Goal: Task Accomplishment & Management: Complete application form

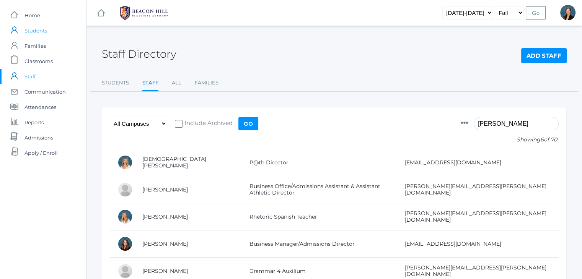
click at [25, 31] on span "Students" at bounding box center [36, 30] width 23 height 15
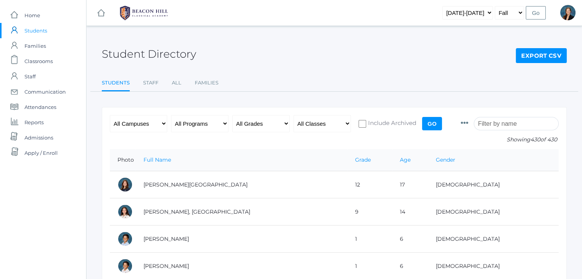
click at [497, 118] on input "search" at bounding box center [516, 123] width 85 height 13
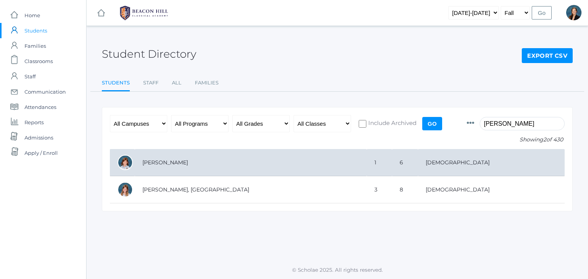
type input "vick"
click at [367, 152] on td "1" at bounding box center [379, 162] width 25 height 27
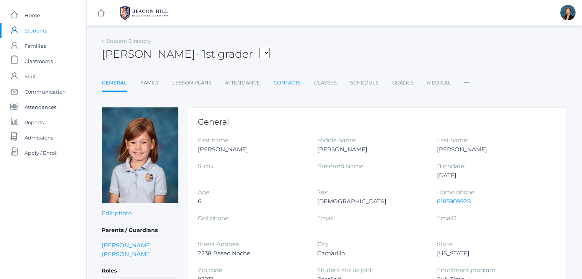
click at [292, 82] on link "Contacts" at bounding box center [287, 82] width 27 height 15
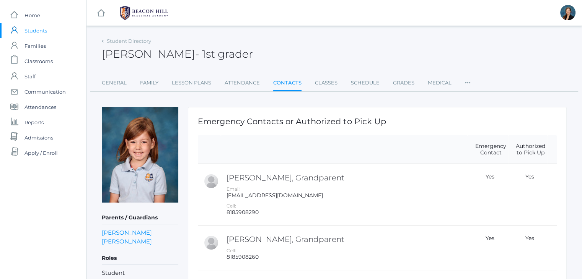
click at [272, 60] on div "[PERSON_NAME] - 1st grader [PERSON_NAME] 1st grader" at bounding box center [334, 50] width 465 height 28
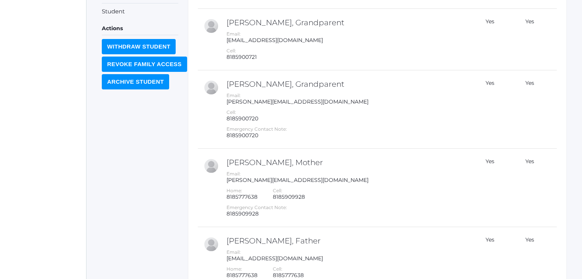
scroll to position [276, 0]
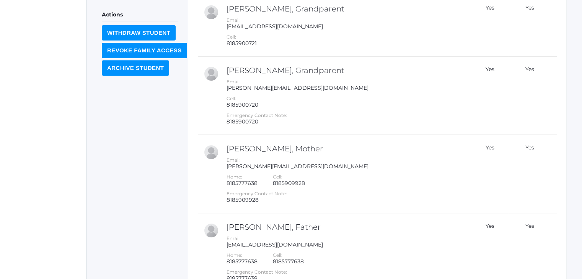
click at [114, 184] on div "Parents / Guardians Rachel Vick Joshua Vick Roles Student Actions Withdraw Stud…" at bounding box center [140, 78] width 77 height 493
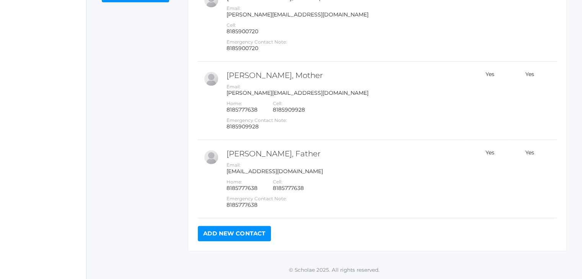
scroll to position [352, 0]
click at [227, 238] on link "Add New Contact" at bounding box center [234, 233] width 73 height 15
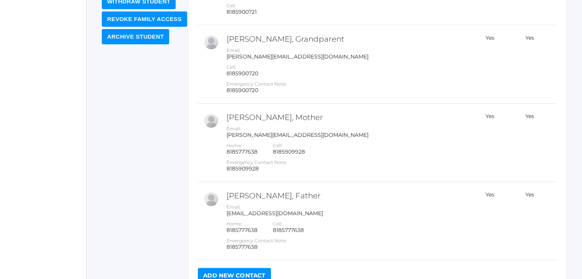
scroll to position [346, 0]
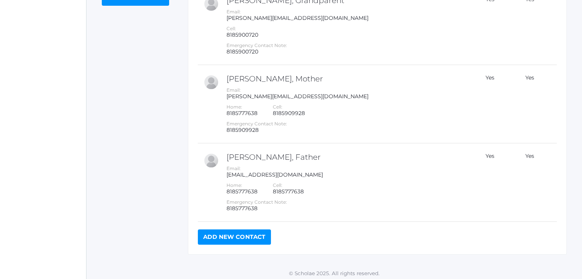
click at [209, 238] on link "Add New Contact" at bounding box center [234, 237] width 73 height 15
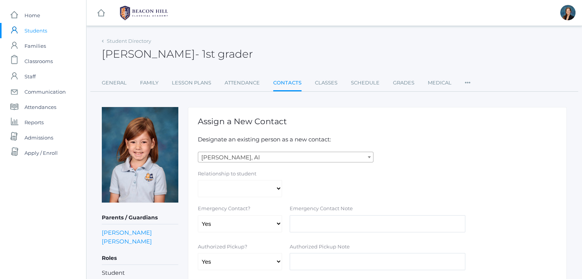
click at [277, 57] on div "[PERSON_NAME] - 1st grader [PERSON_NAME] 1st grader" at bounding box center [334, 50] width 465 height 28
click at [271, 50] on div "[PERSON_NAME] - 1st grader [PERSON_NAME] 1st grader" at bounding box center [334, 50] width 465 height 28
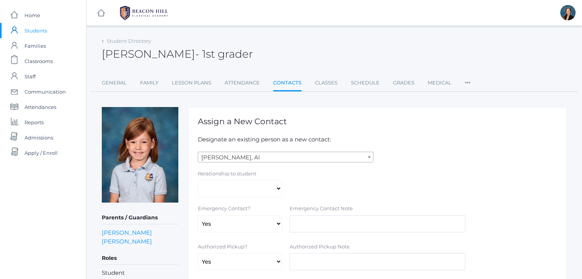
click at [271, 50] on div "[PERSON_NAME] - 1st grader [PERSON_NAME] 1st grader" at bounding box center [334, 50] width 465 height 28
click at [271, 50] on div "Chloe Vick - 1st grader Chloe Vick 1st grader" at bounding box center [334, 50] width 465 height 28
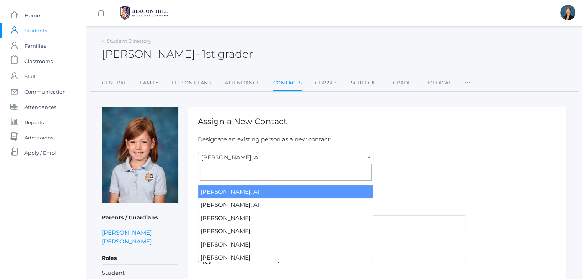
click at [250, 160] on span "[PERSON_NAME], Al" at bounding box center [285, 157] width 175 height 11
click at [236, 168] on input "search" at bounding box center [286, 172] width 172 height 17
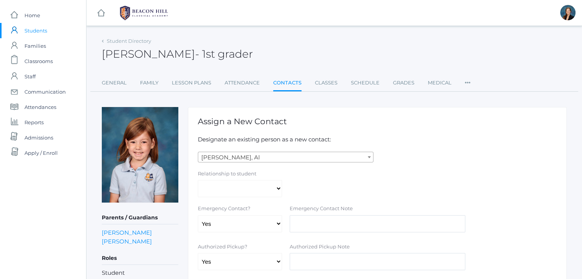
click at [388, 97] on div "Student Directory Chloe Vick - 1st grader Chloe Vick 1st grader General Family …" at bounding box center [334, 194] width 465 height 316
click at [325, 82] on link "Classes" at bounding box center [326, 82] width 23 height 15
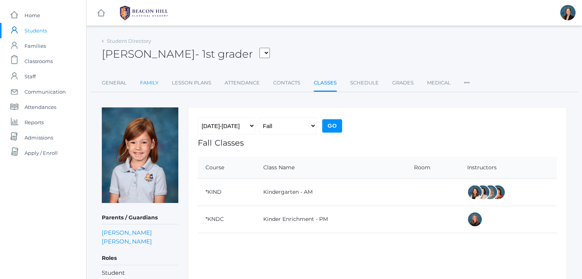
click at [153, 77] on link "Family" at bounding box center [149, 82] width 18 height 15
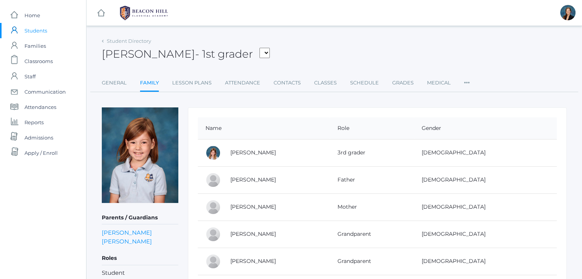
scroll to position [15, 0]
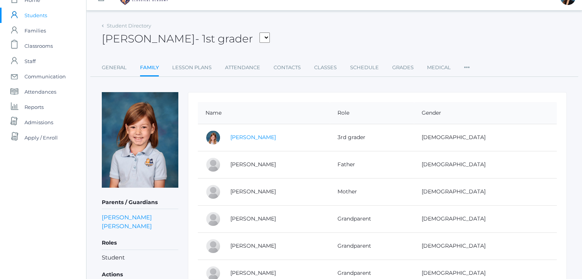
click at [235, 135] on link "[PERSON_NAME]" at bounding box center [253, 137] width 46 height 7
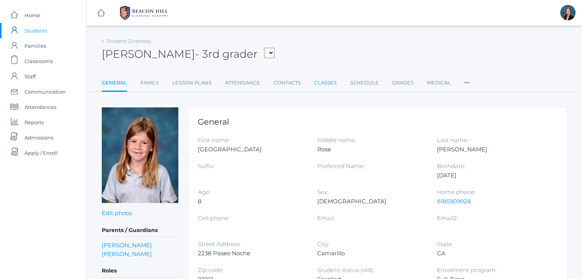
click at [318, 86] on link "Classes" at bounding box center [325, 82] width 23 height 15
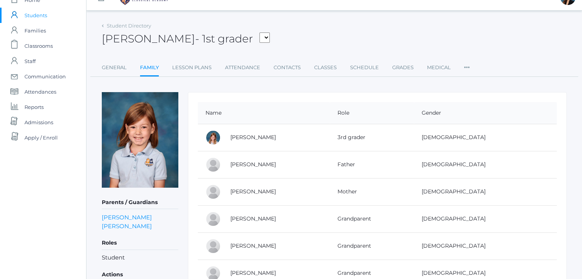
click at [277, 38] on div "Chloe Vick - 1st grader Adams, Jack Albanese, Elle Benson, Alexandra Bigley, Cu…" at bounding box center [334, 34] width 465 height 28
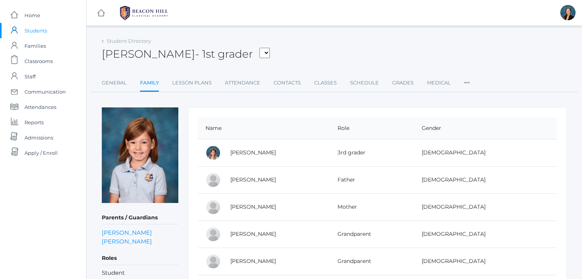
click at [277, 38] on div "Chloe Vick - 1st grader Adams, Jack Albanese, Elle Benson, Alexandra Bigley, Cu…" at bounding box center [334, 50] width 465 height 28
click at [33, 15] on span "Home" at bounding box center [33, 15] width 16 height 15
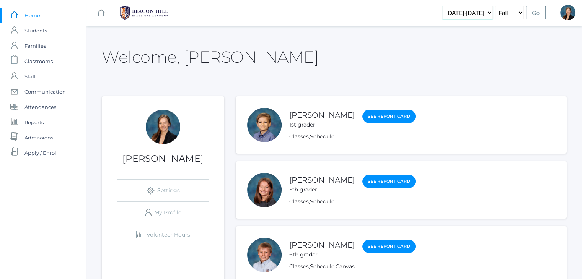
click at [484, 13] on select "2019-2020 2020-2021 2021-2022 2022-2023 2023-2024 2024-2025 2025-2026" at bounding box center [468, 12] width 51 height 13
select select "[DATE]-[DATE]"
click at [455, 6] on select "2019-2020 2020-2021 2021-2022 2022-2023 2023-2024 2024-2025 2025-2026" at bounding box center [468, 12] width 51 height 13
click at [533, 11] on input "Go" at bounding box center [536, 12] width 20 height 13
click at [34, 31] on span "Students" at bounding box center [36, 30] width 23 height 15
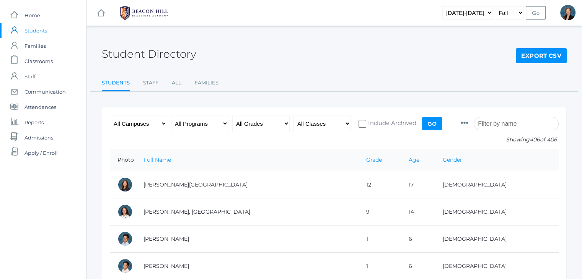
click at [492, 119] on input "search" at bounding box center [516, 123] width 85 height 13
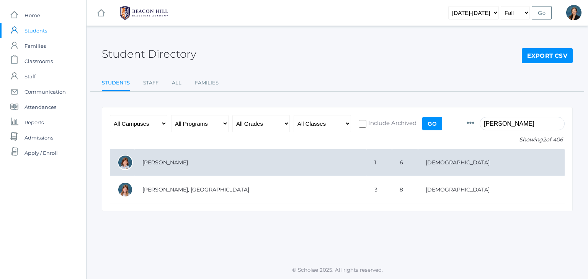
type input "vick"
click at [175, 168] on td "[PERSON_NAME]" at bounding box center [251, 162] width 232 height 27
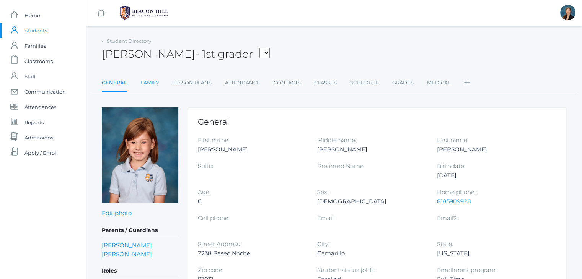
click at [153, 81] on link "Family" at bounding box center [149, 82] width 18 height 15
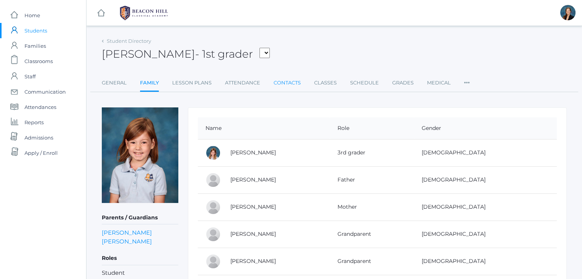
click at [279, 82] on link "Contacts" at bounding box center [287, 82] width 27 height 15
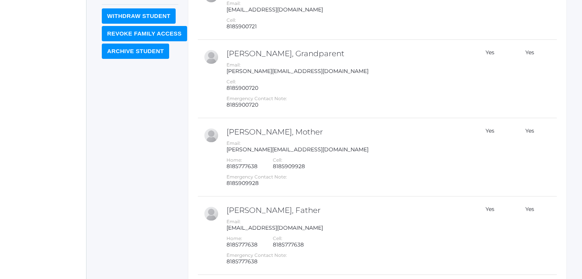
scroll to position [352, 0]
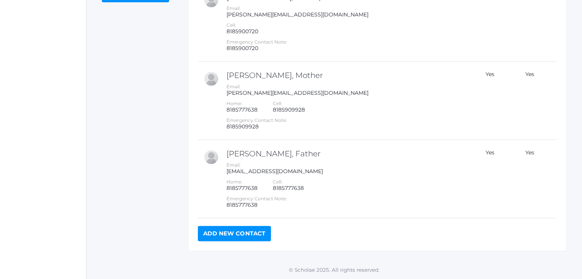
click at [239, 236] on link "Add New Contact" at bounding box center [234, 233] width 73 height 15
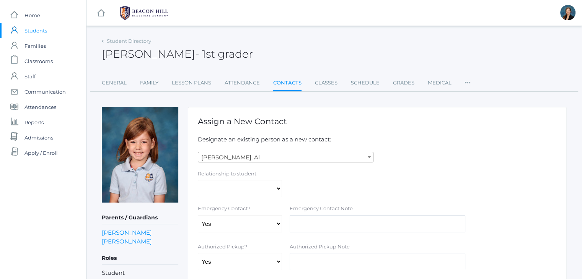
click at [430, 176] on div "Relationship to student Aunt Birth Mom Brother Father Friend Grandparent Guardi…" at bounding box center [377, 184] width 367 height 28
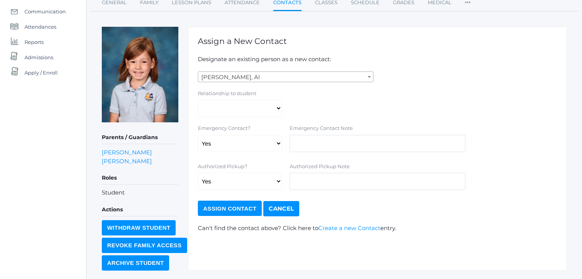
scroll to position [92, 0]
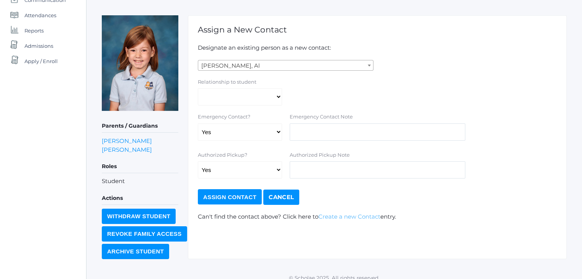
click at [357, 216] on link "Create a new Contact" at bounding box center [350, 216] width 62 height 7
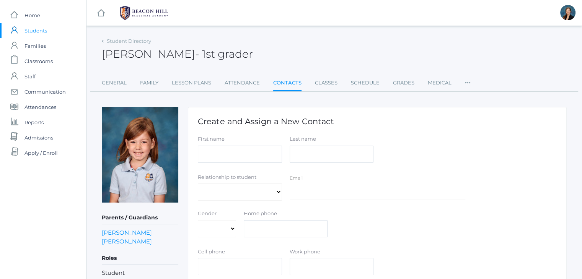
click at [294, 46] on div "Chloe Vick - 1st grader Chloe Vick 1st grader" at bounding box center [334, 50] width 465 height 28
click at [282, 42] on div "Chloe Vick - 1st grader Chloe Vick 1st grader" at bounding box center [334, 50] width 465 height 28
click at [283, 44] on div "Chloe Vick - 1st grader Chloe Vick 1st grader" at bounding box center [334, 50] width 465 height 28
click at [237, 158] on input "First name" at bounding box center [240, 154] width 84 height 17
type input "Hannah"
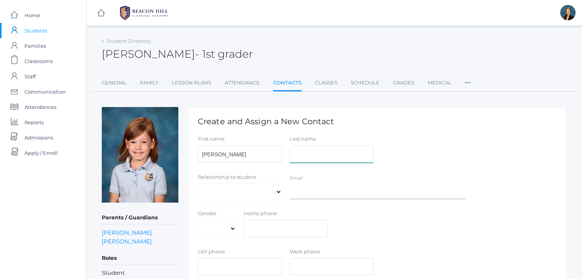
click at [323, 148] on input "Last name" at bounding box center [332, 154] width 84 height 17
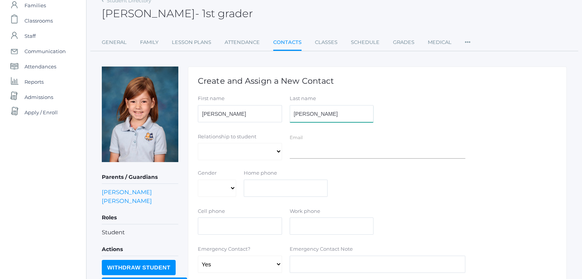
scroll to position [42, 0]
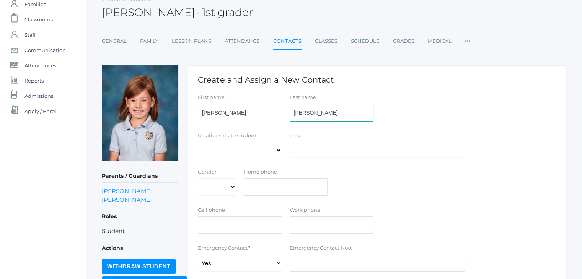
type input "Carmichael"
click at [262, 149] on select "Aunt Birth Mom Brother Father Friend Grandparent Guardian Mother Other Sister S…" at bounding box center [240, 150] width 84 height 17
select select "Aunt"
click at [198, 142] on select "Aunt Birth Mom Brother Father Friend Grandparent Guardian Mother Other Sister S…" at bounding box center [240, 150] width 84 height 17
click at [213, 193] on select "Male Female" at bounding box center [217, 187] width 38 height 17
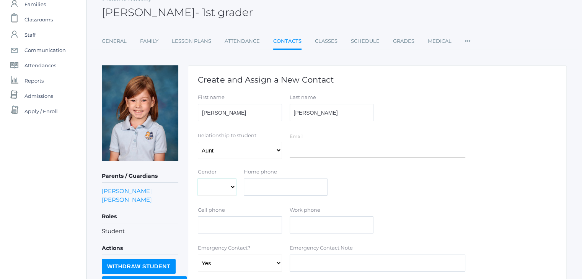
select select "Female"
click at [198, 179] on select "Male Female" at bounding box center [217, 187] width 38 height 17
click at [229, 228] on input "text" at bounding box center [240, 225] width 84 height 17
drag, startPoint x: 241, startPoint y: 225, endPoint x: 191, endPoint y: 221, distance: 50.3
click at [191, 221] on div "Create and Assign a New Contact First name Hannah Last name Carmichael Relation…" at bounding box center [377, 205] width 379 height 281
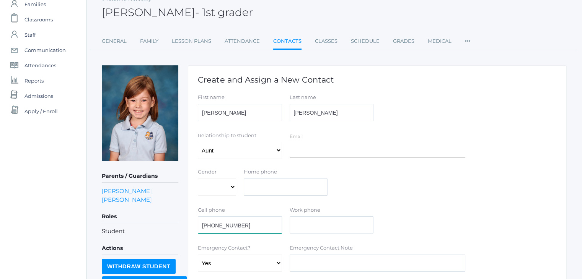
type input "[PHONE_NUMBER]"
click at [230, 263] on select "Yes No" at bounding box center [240, 263] width 84 height 17
select select "false"
click at [198, 255] on select "Yes No" at bounding box center [240, 263] width 84 height 17
click at [493, 152] on div "Relationship to student Aunt Birth Mom Brother Father Friend Grandparent Guardi…" at bounding box center [377, 146] width 367 height 29
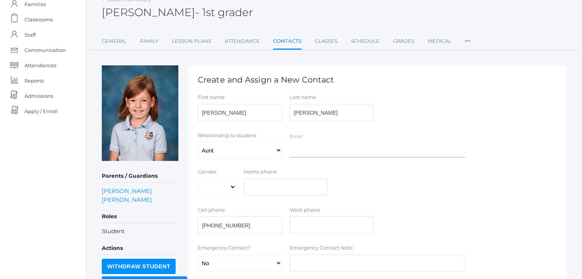
scroll to position [136, 0]
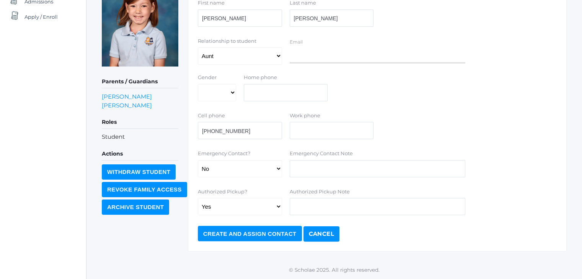
click at [284, 232] on input "Create and Assign Contact" at bounding box center [250, 233] width 104 height 15
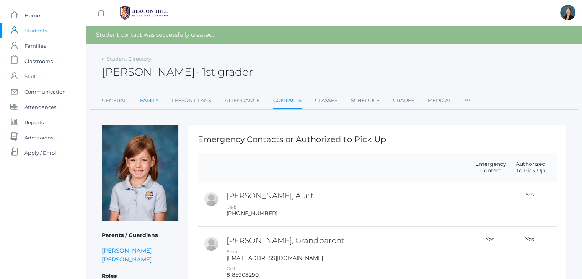
click at [140, 98] on link "Family" at bounding box center [149, 100] width 18 height 15
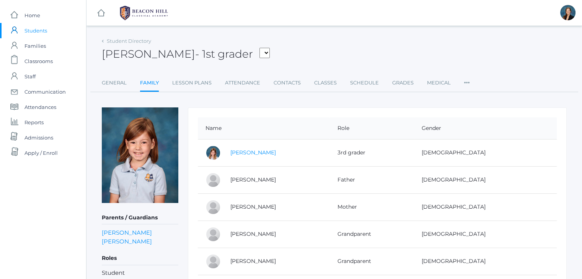
click at [256, 154] on link "[PERSON_NAME]" at bounding box center [253, 152] width 46 height 7
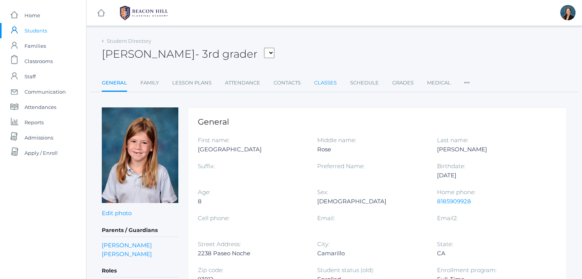
click at [321, 83] on link "Classes" at bounding box center [325, 82] width 23 height 15
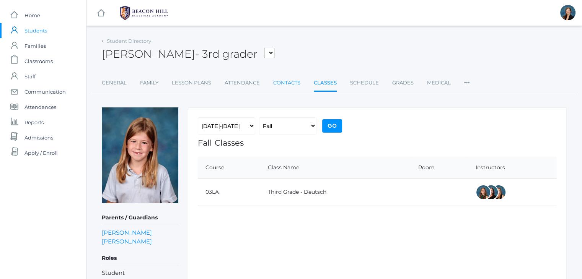
click at [278, 78] on link "Contacts" at bounding box center [286, 82] width 27 height 15
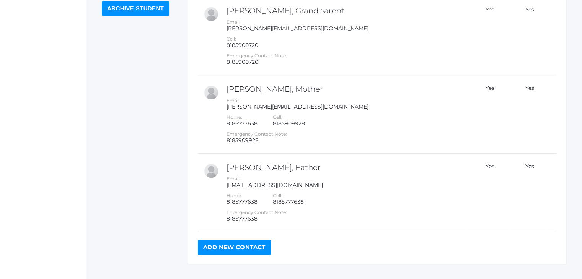
scroll to position [352, 0]
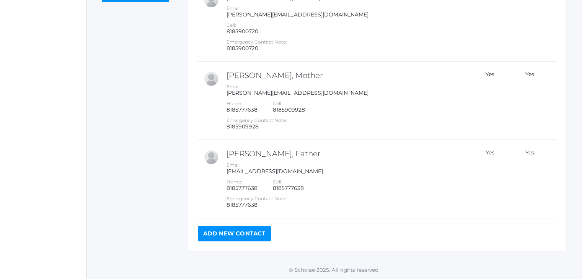
click at [276, 235] on div "Emergency Contacts or Authorized to Pick Up Emergency Contact Authorized to Pic…" at bounding box center [377, 4] width 379 height 493
click at [253, 232] on link "Add New Contact" at bounding box center [234, 233] width 73 height 15
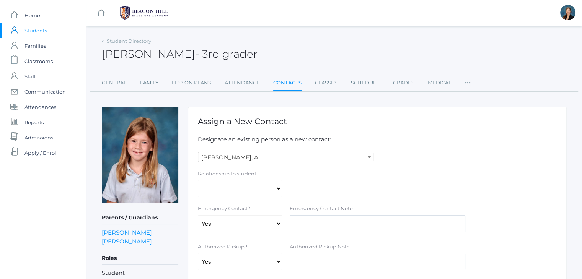
click at [239, 155] on span "Abdulla, Al" at bounding box center [285, 157] width 175 height 11
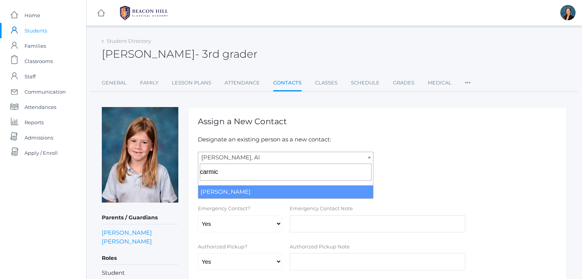
type input "carmich"
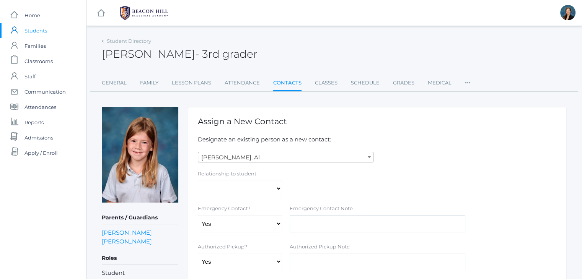
click at [452, 146] on div "Assign a New Contact Designate an existing person as a new contact: Abdulla, Al…" at bounding box center [377, 229] width 379 height 244
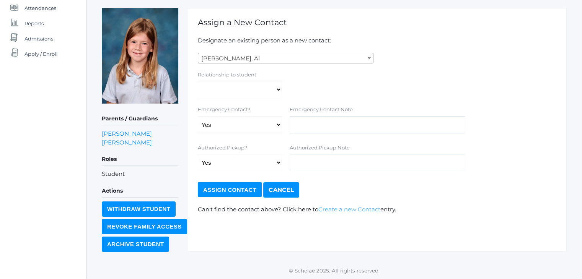
click at [345, 211] on link "Create a new Contact" at bounding box center [350, 209] width 62 height 7
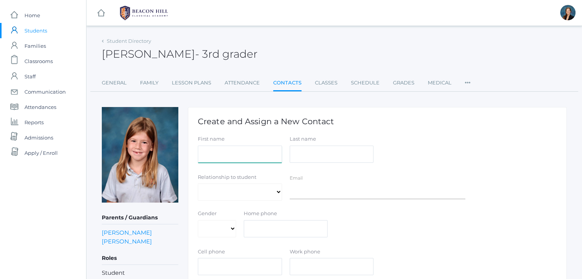
click at [267, 157] on input "First name" at bounding box center [240, 154] width 84 height 17
click at [327, 154] on input "Last name" at bounding box center [332, 154] width 84 height 17
click at [240, 152] on input "Hanna" at bounding box center [240, 154] width 84 height 17
type input "Hannah"
click at [319, 151] on input "Last name" at bounding box center [332, 154] width 84 height 17
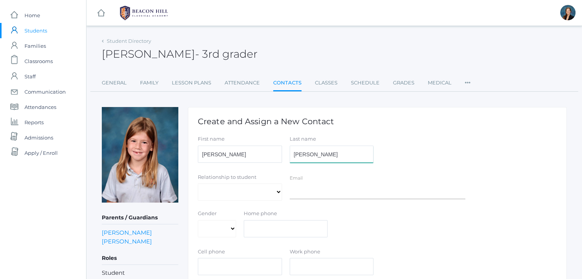
type input "Carmichael"
click at [244, 195] on select "Aunt Birth Mom Brother Father Friend Grandparent Guardian Mother Other Sister S…" at bounding box center [240, 192] width 84 height 17
select select "Aunt"
click at [198, 184] on select "Aunt Birth Mom Brother Father Friend Grandparent Guardian Mother Other Sister S…" at bounding box center [240, 192] width 84 height 17
click at [217, 229] on select "Male Female" at bounding box center [217, 229] width 38 height 17
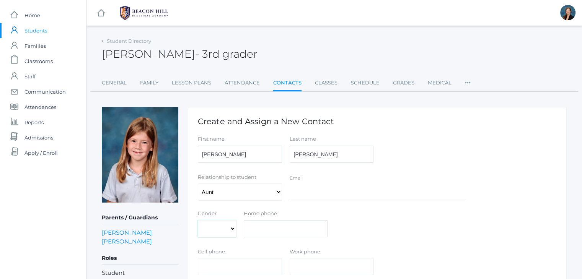
select select "Female"
click at [198, 221] on select "Male Female" at bounding box center [217, 229] width 38 height 17
click at [215, 265] on input "text" at bounding box center [240, 266] width 84 height 17
paste input "[PHONE_NUMBER]"
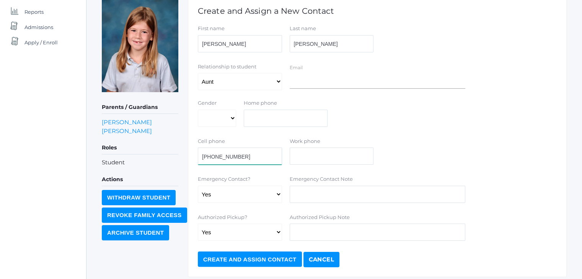
scroll to position [123, 0]
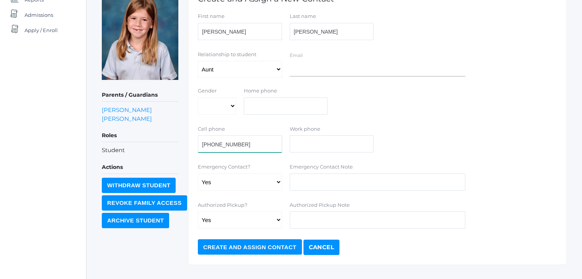
type input "[PHONE_NUMBER]"
click at [250, 186] on select "Yes No" at bounding box center [240, 182] width 84 height 17
select select "false"
click at [198, 174] on select "Yes No" at bounding box center [240, 182] width 84 height 17
click at [251, 243] on input "Create and Assign Contact" at bounding box center [250, 247] width 104 height 15
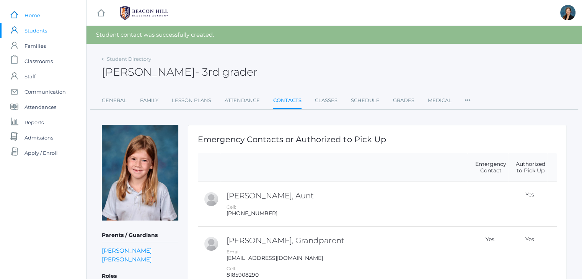
click at [32, 12] on span "Home" at bounding box center [33, 15] width 16 height 15
